Goal: Transaction & Acquisition: Book appointment/travel/reservation

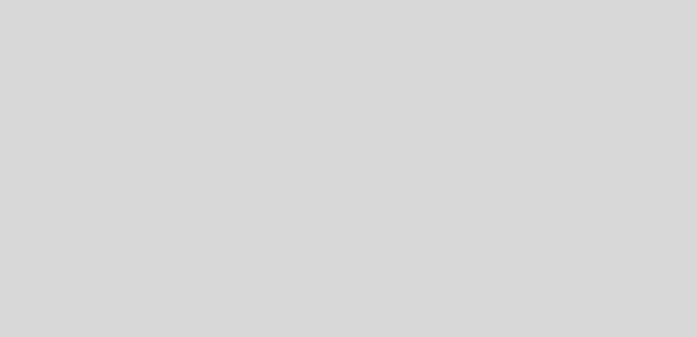
select select "pt"
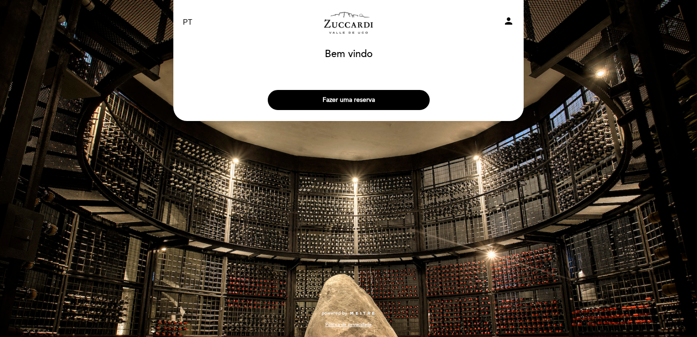
click at [384, 87] on div "Fazer uma reserva" at bounding box center [348, 98] width 351 height 34
click at [384, 95] on button "Fazer uma reserva" at bounding box center [349, 100] width 162 height 20
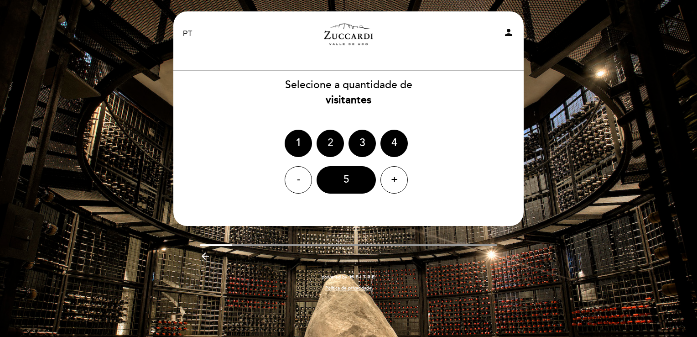
click at [326, 143] on div "2" at bounding box center [330, 143] width 27 height 27
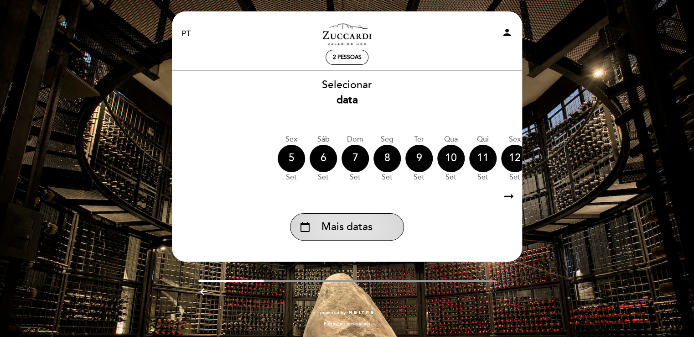
click at [371, 224] on span "Mais datas" at bounding box center [347, 226] width 51 height 15
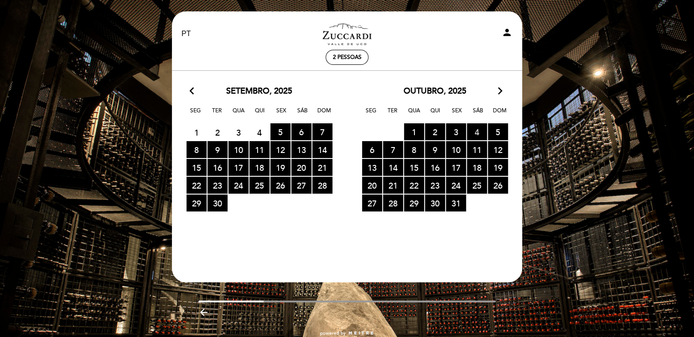
click at [479, 130] on span "4 RESERVAS DISPONÍVEIS" at bounding box center [477, 131] width 20 height 17
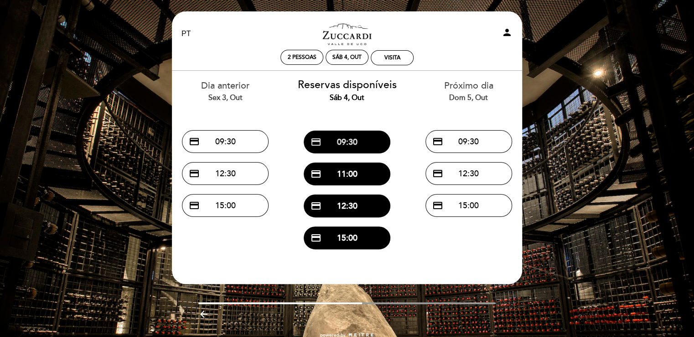
click at [356, 145] on button "credit_card 09:30" at bounding box center [347, 141] width 87 height 23
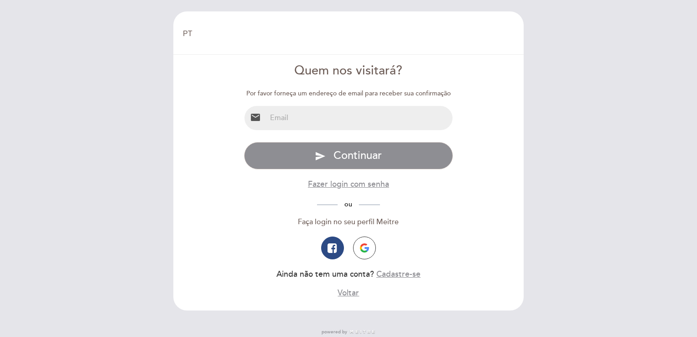
select select "pt"
